Goal: Task Accomplishment & Management: Manage account settings

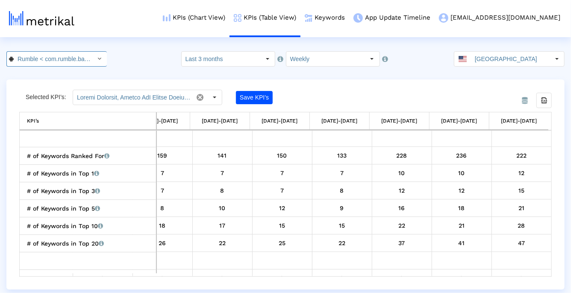
scroll to position [0, 22]
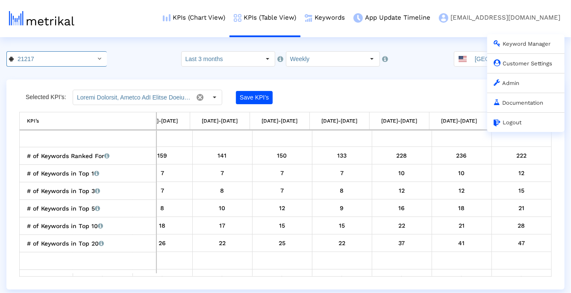
click at [505, 83] on link "Admin" at bounding box center [507, 83] width 26 height 6
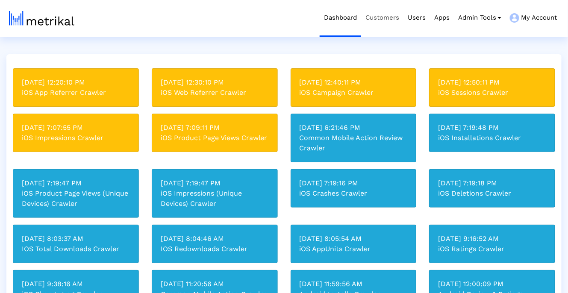
click at [389, 25] on link "Customers" at bounding box center [382, 17] width 42 height 35
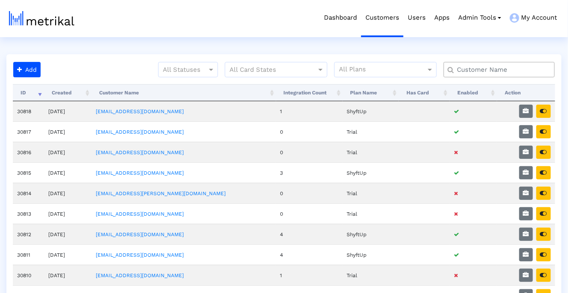
click at [479, 77] on div at bounding box center [499, 69] width 111 height 15
click at [479, 74] on div at bounding box center [499, 69] width 111 height 15
click at [478, 72] on input "text" at bounding box center [501, 69] width 101 height 9
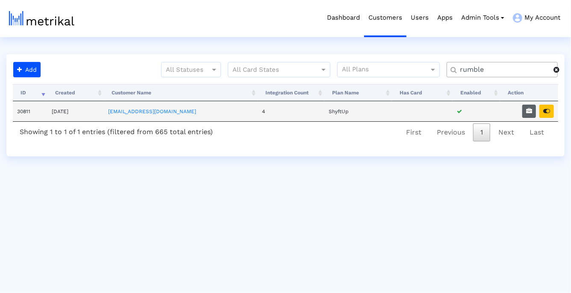
type input "rumble"
click at [531, 109] on icon "button" at bounding box center [529, 111] width 6 height 6
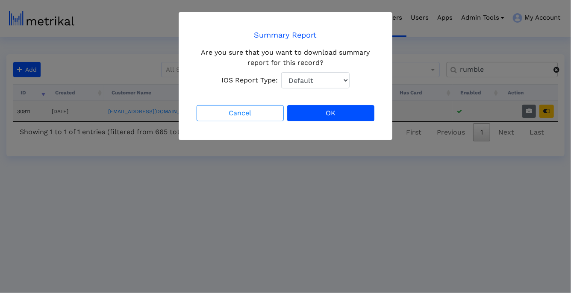
click at [325, 82] on select "Default Total Downloads New Downloads Redownloads" at bounding box center [315, 80] width 68 height 16
select select "1: 1"
click at [332, 113] on button "OK" at bounding box center [330, 113] width 87 height 16
